Goal: Task Accomplishment & Management: Manage account settings

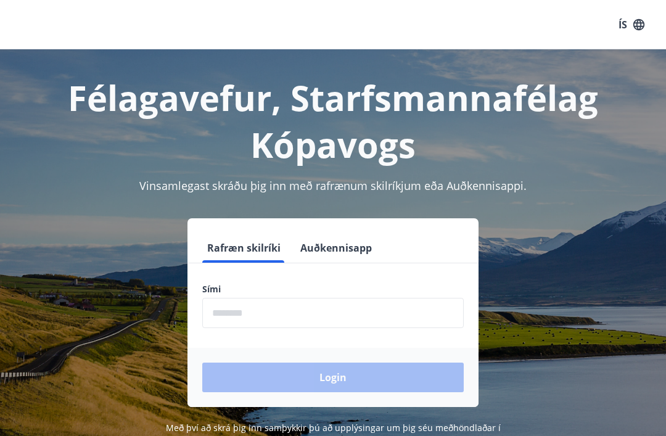
click at [353, 308] on input "phone" at bounding box center [332, 313] width 261 height 30
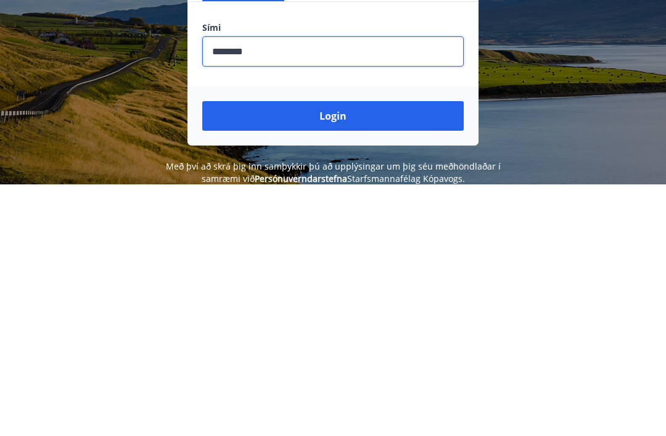
scroll to position [190, 0]
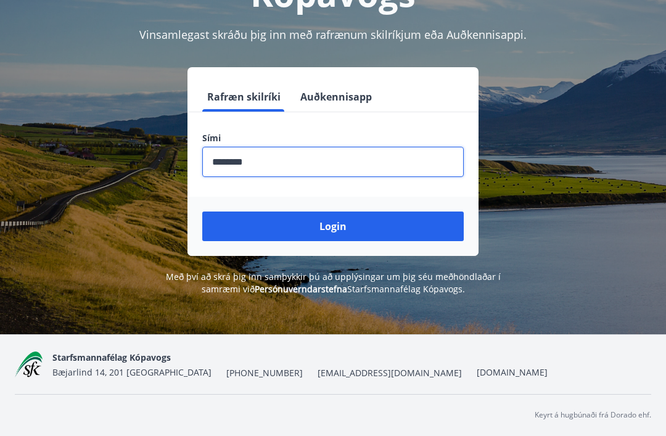
type input "********"
click at [349, 211] on button "Login" at bounding box center [332, 226] width 261 height 30
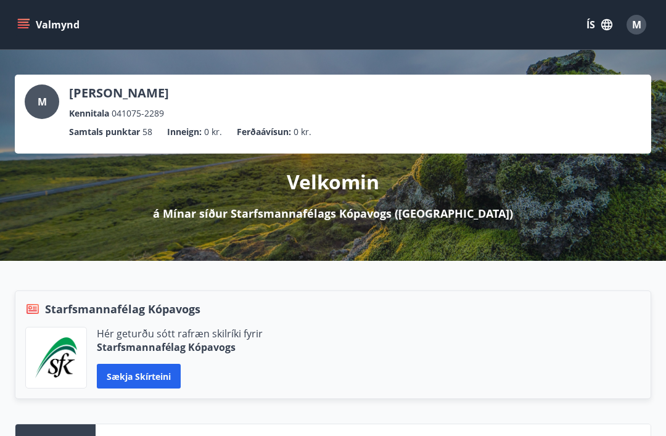
click at [23, 23] on icon "menu" at bounding box center [23, 24] width 12 height 12
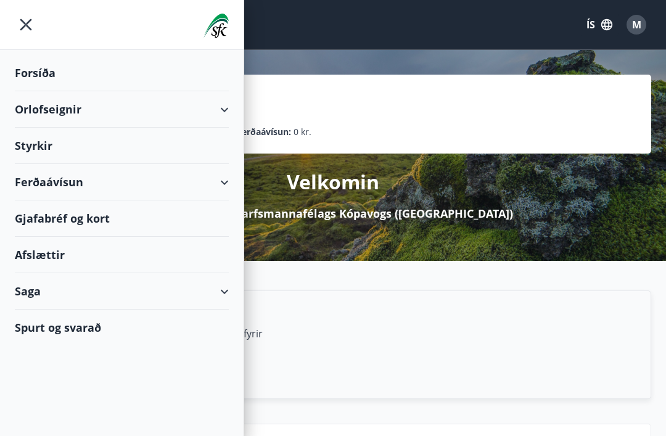
click at [63, 219] on div "Gjafabréf og kort" at bounding box center [122, 218] width 214 height 36
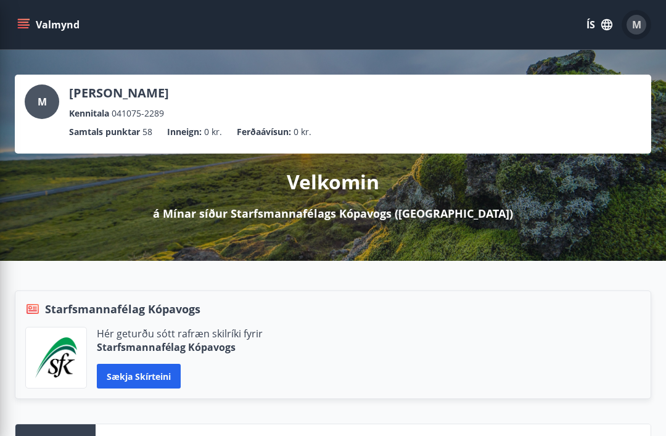
click at [641, 20] on div "M" at bounding box center [636, 25] width 20 height 20
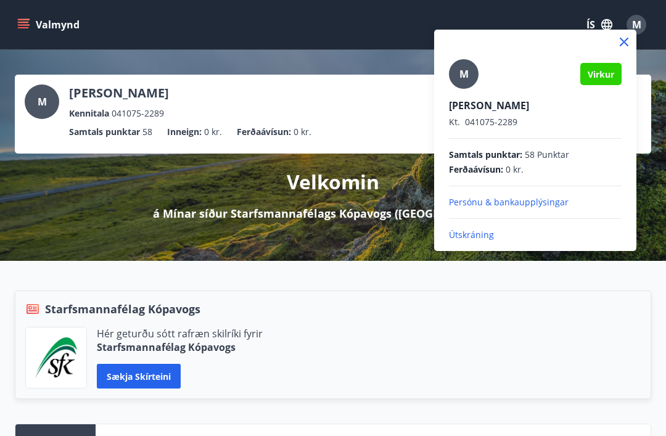
click at [476, 235] on p "Útskráning" at bounding box center [535, 235] width 173 height 12
